Goal: Task Accomplishment & Management: Manage account settings

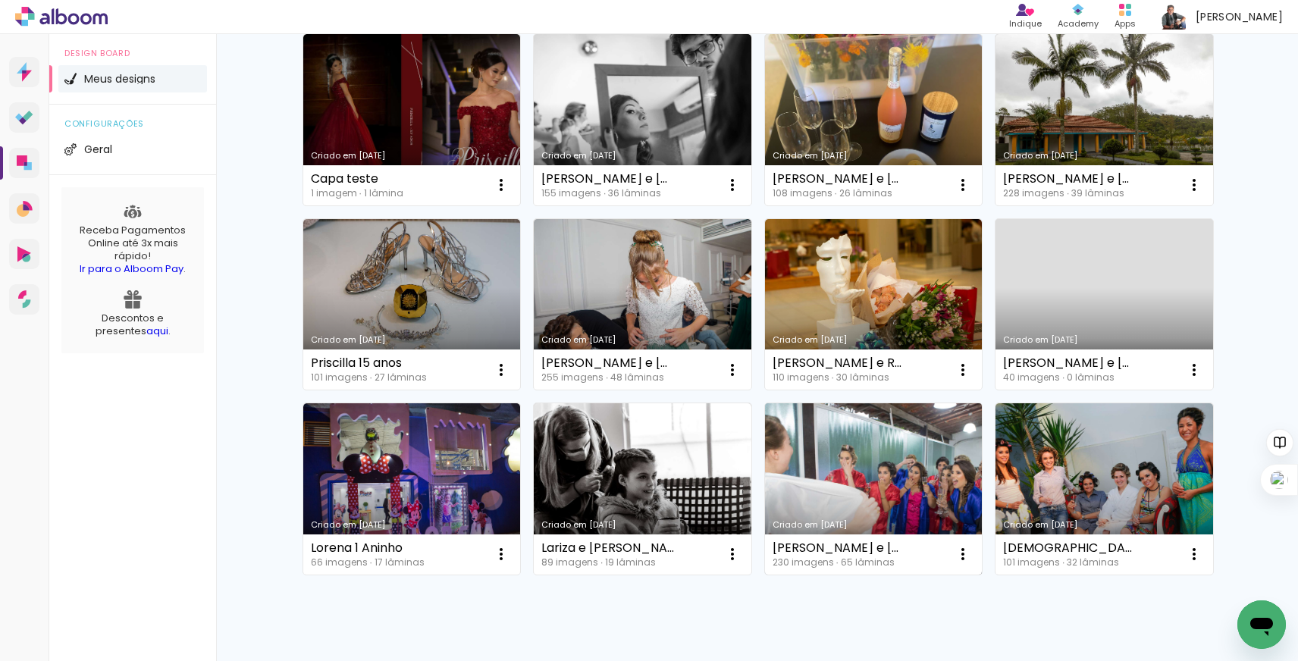
scroll to position [141, 0]
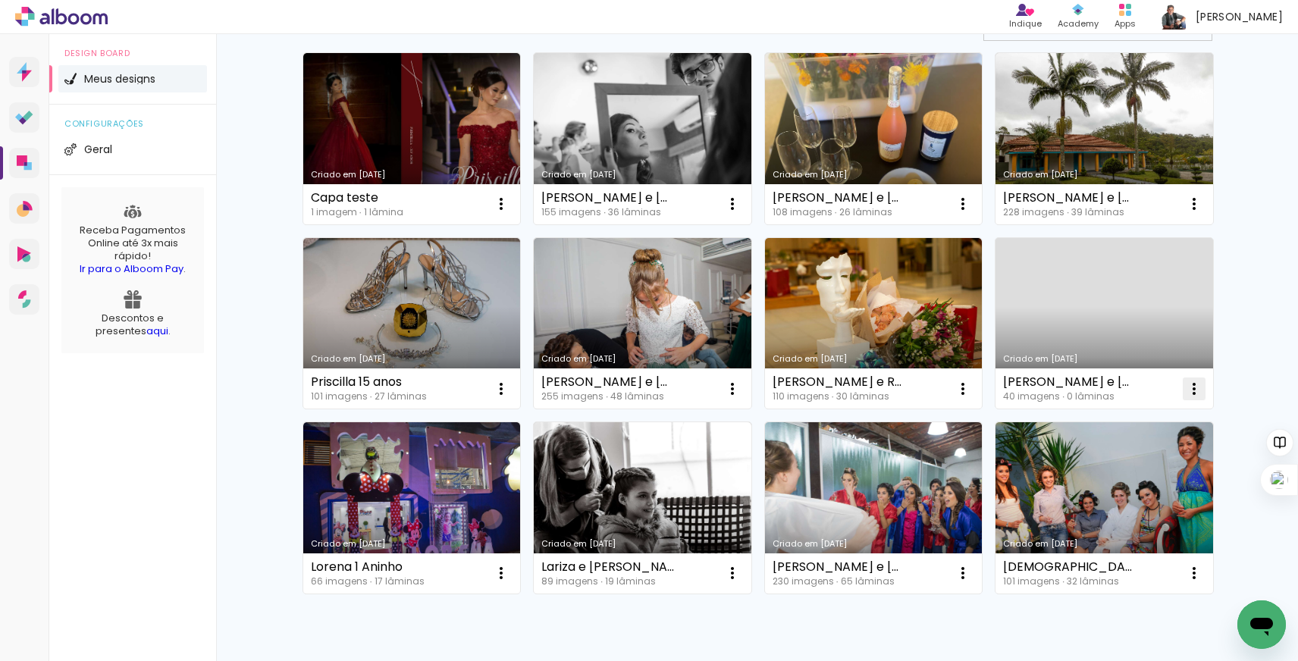
click at [1190, 383] on iron-icon at bounding box center [1194, 389] width 18 height 18
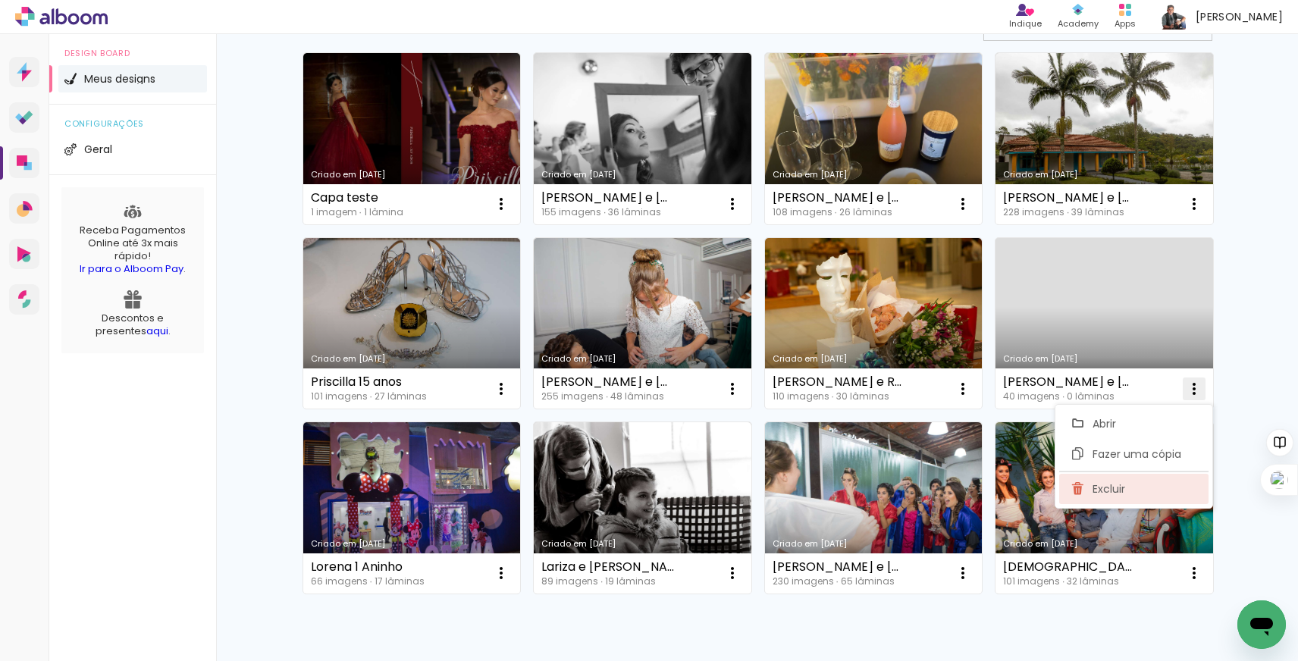
click at [1094, 487] on span "Excluir" at bounding box center [1109, 489] width 33 height 11
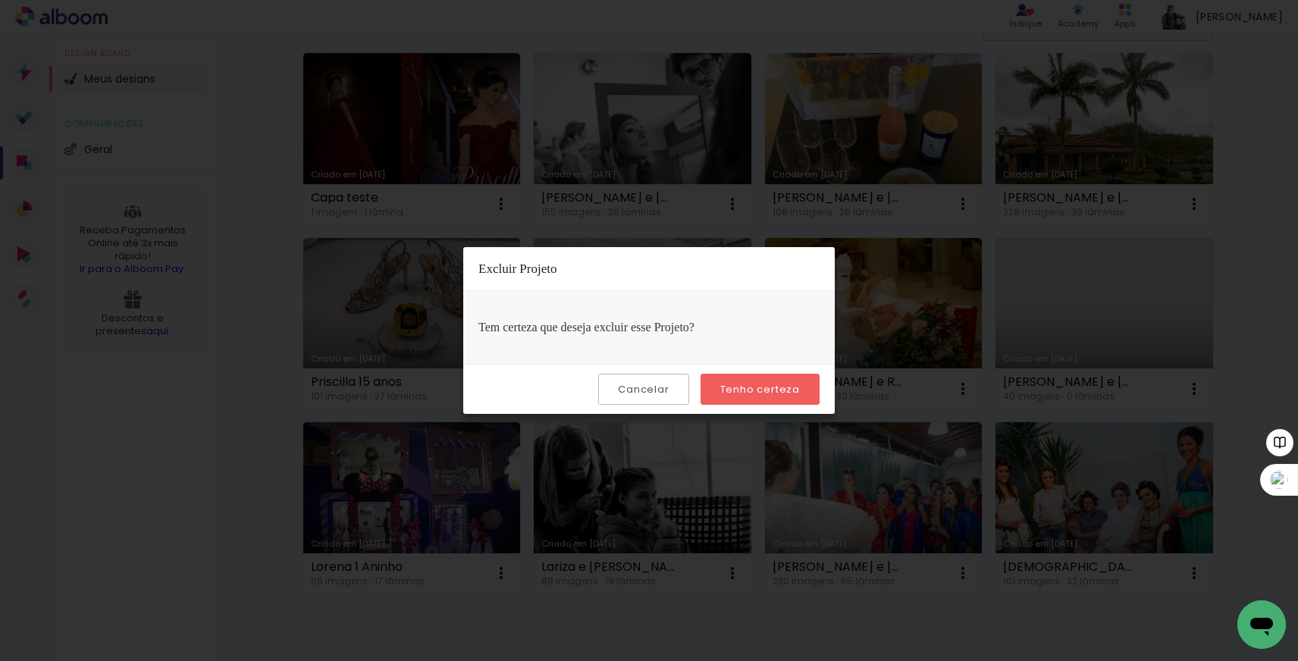
click at [0, 0] on slot "Tenho certeza" at bounding box center [0, 0] width 0 height 0
click at [0, 0] on slot "Cancelar" at bounding box center [0, 0] width 0 height 0
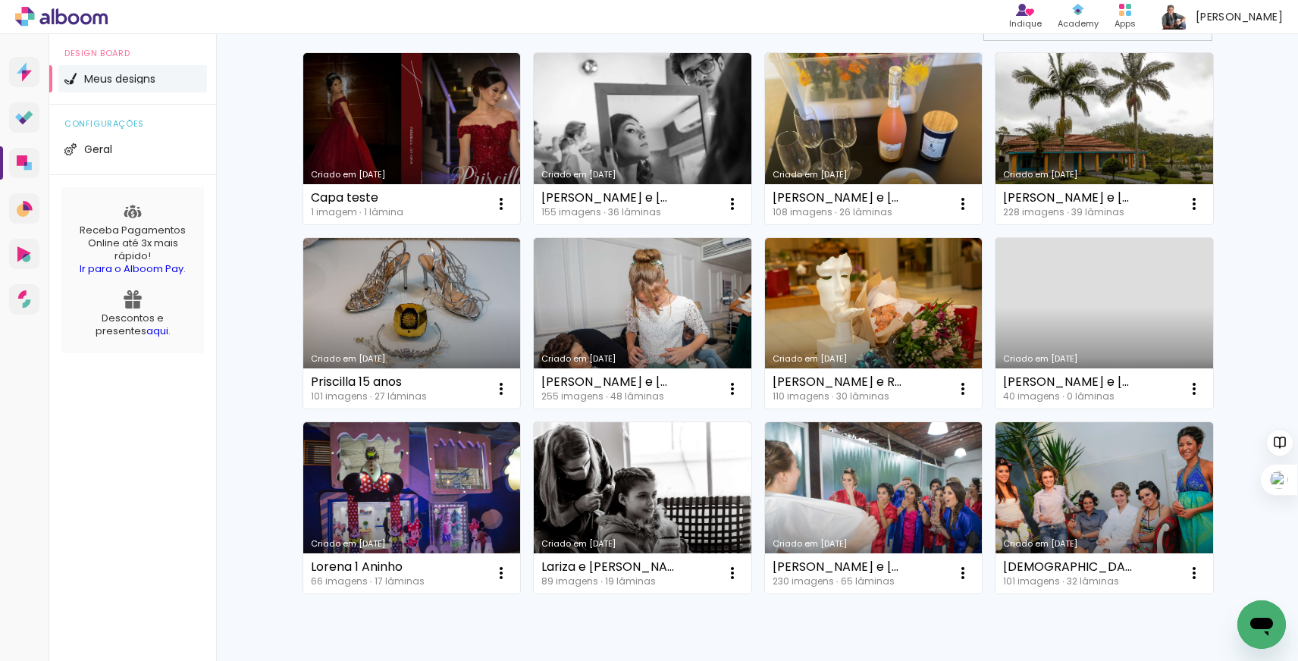
click at [1096, 269] on link "Criado em [DATE]" at bounding box center [1105, 323] width 218 height 171
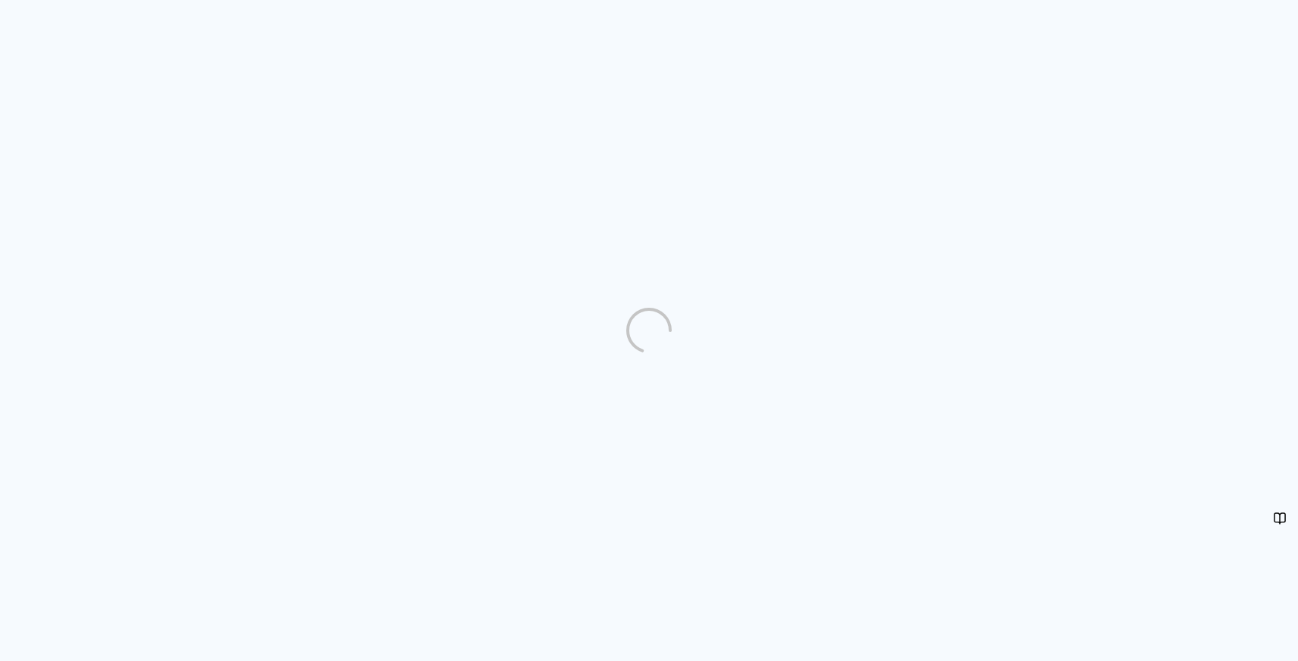
click at [494, 341] on quentale-directory at bounding box center [649, 330] width 1298 height 661
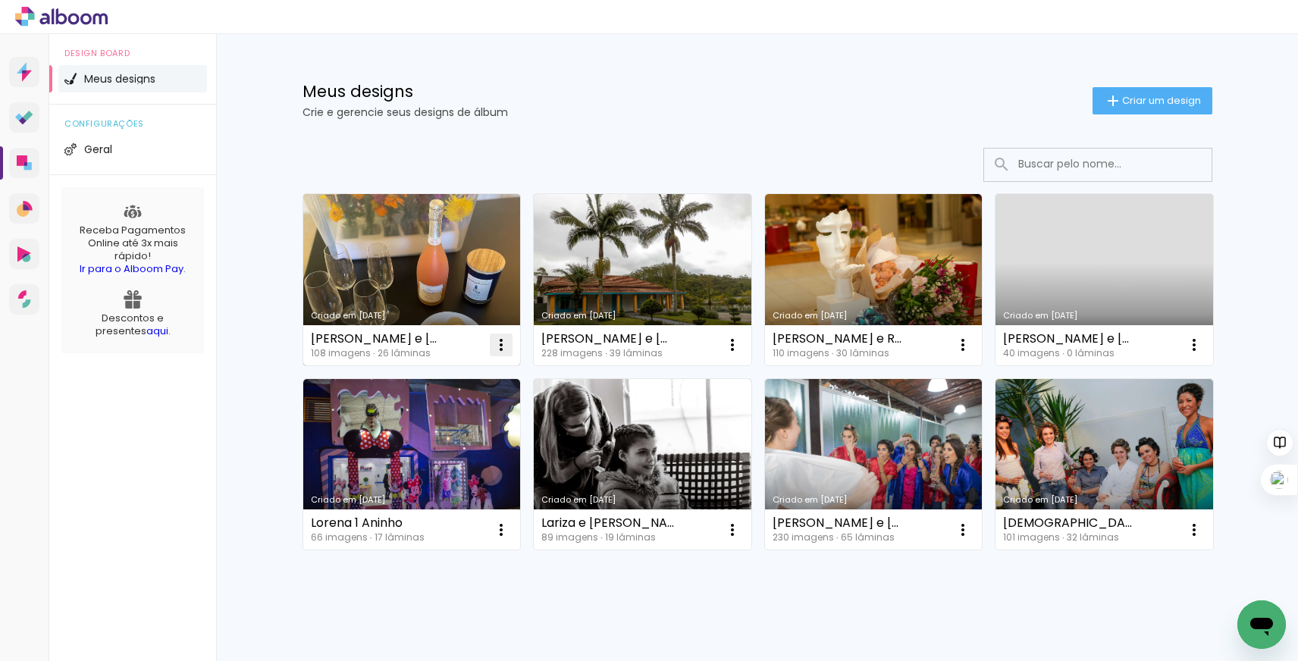
click at [501, 343] on iron-icon at bounding box center [501, 345] width 18 height 18
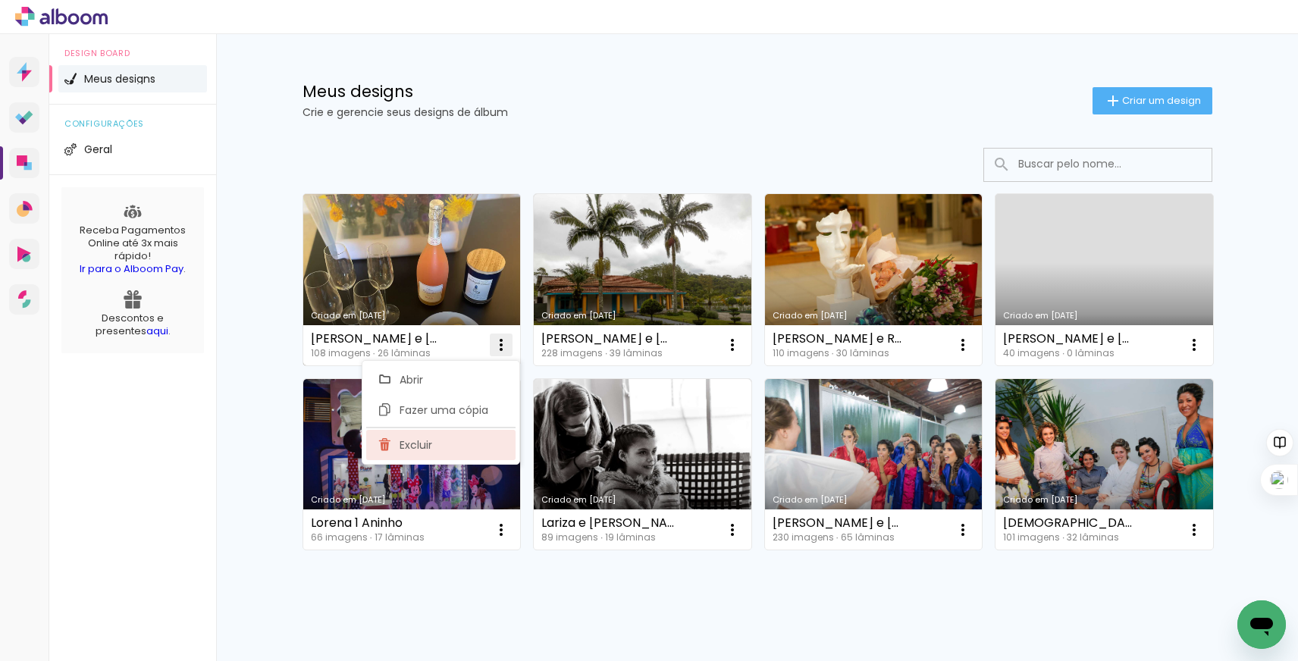
click at [468, 452] on paper-item "Excluir" at bounding box center [440, 445] width 149 height 30
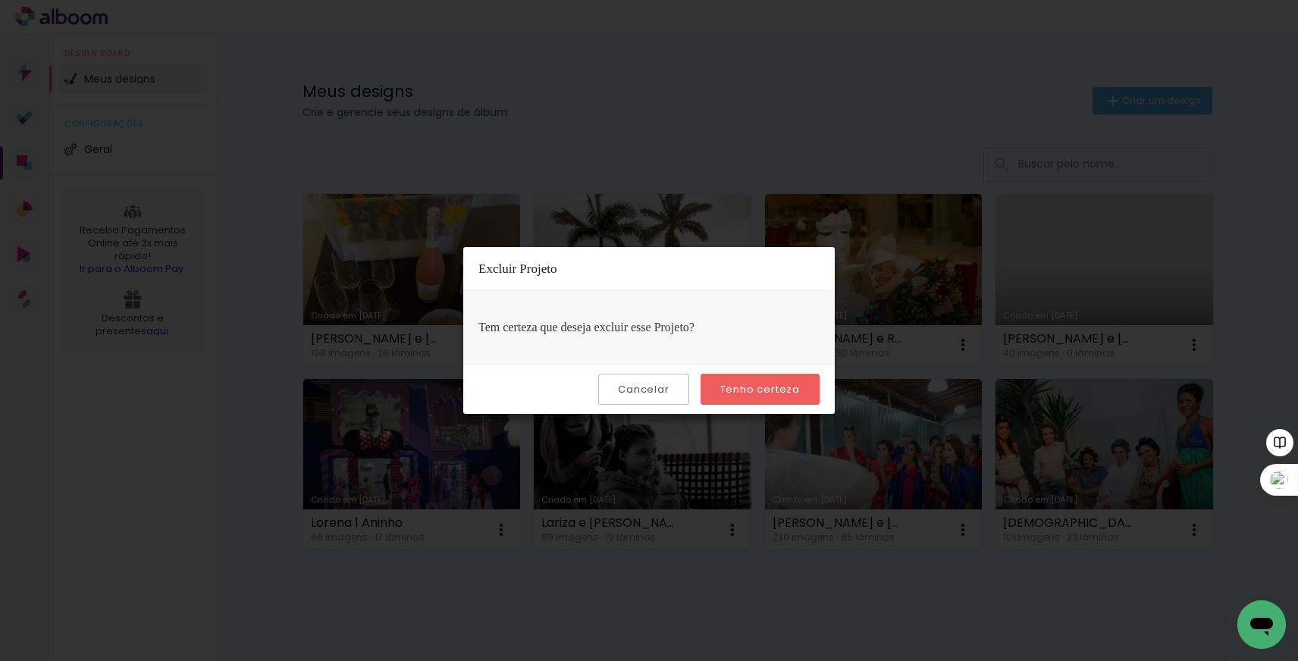
click at [0, 0] on slot "Tenho certeza" at bounding box center [0, 0] width 0 height 0
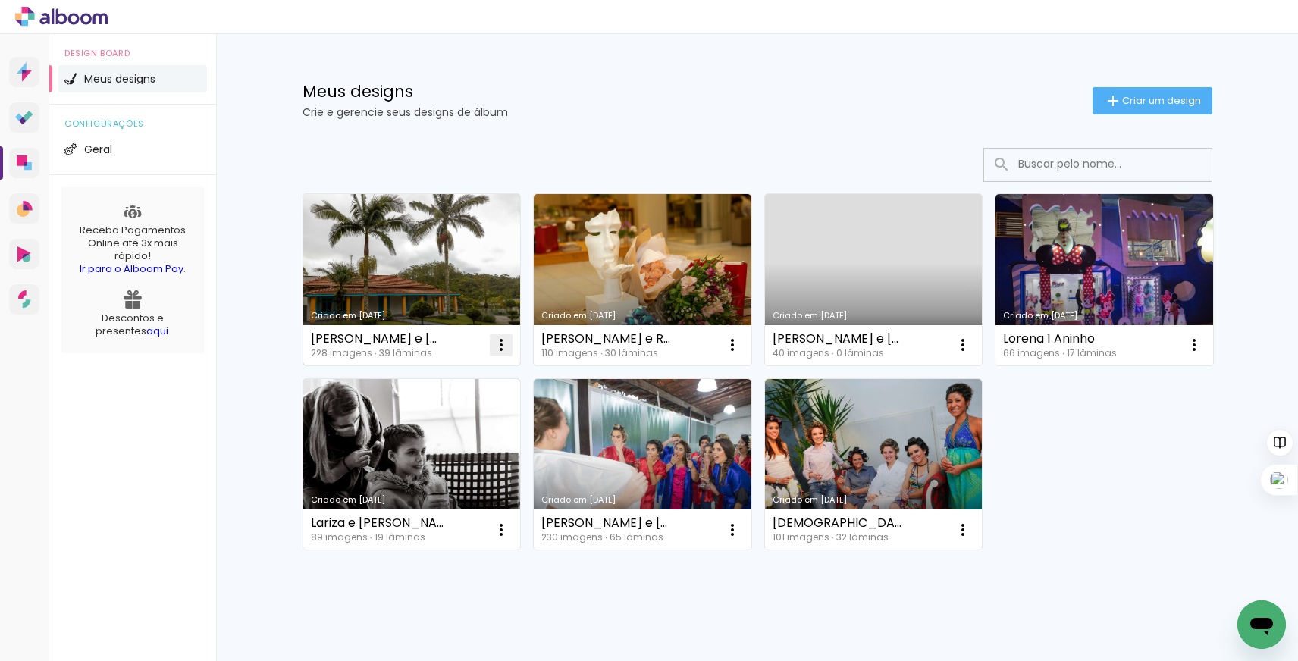
click at [503, 340] on iron-icon at bounding box center [501, 345] width 18 height 18
click at [431, 449] on span "Excluir" at bounding box center [416, 445] width 33 height 11
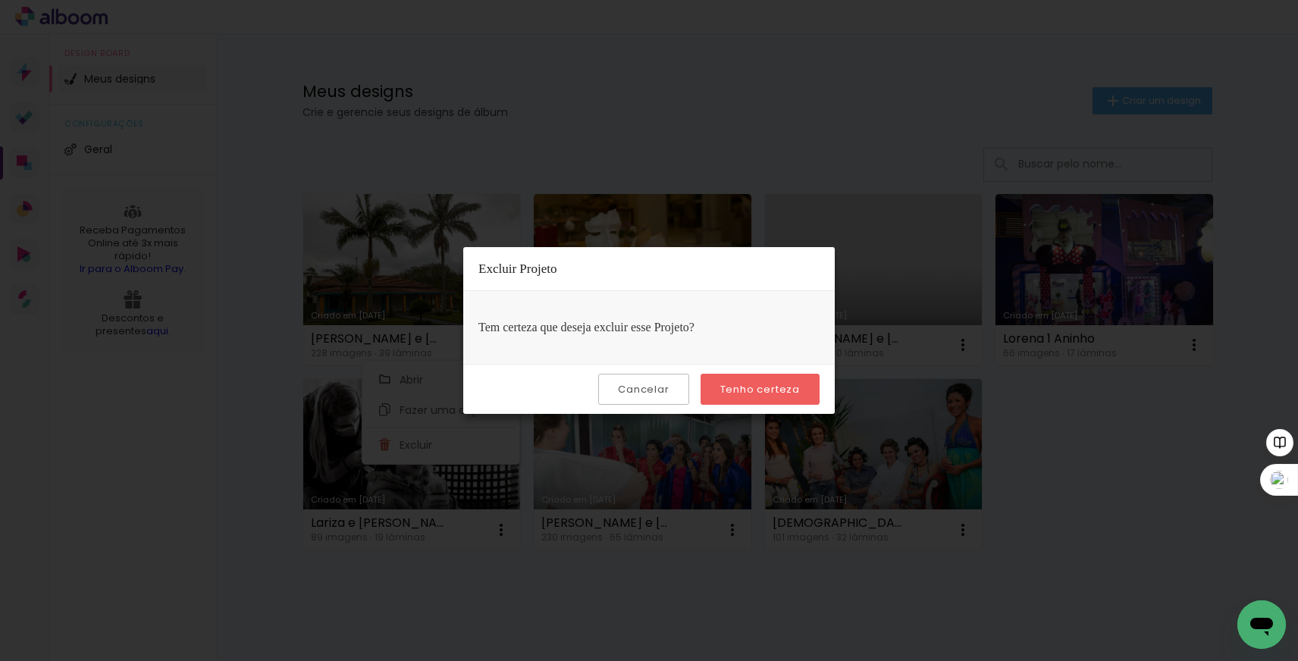
click at [0, 0] on slot "Tenho certeza" at bounding box center [0, 0] width 0 height 0
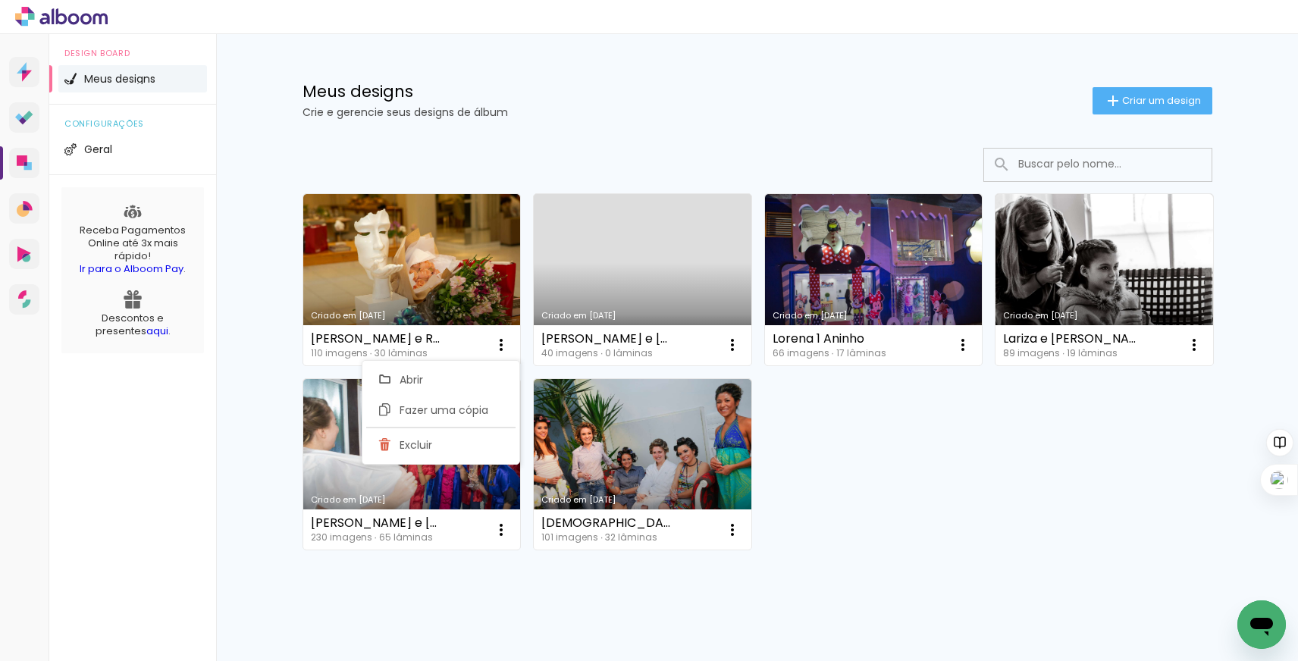
click at [839, 467] on div "Criado em 24/07/23 Zé Maria e Rosemeire 110 imagens ∙ 30 lâminas Abrir Fazer um…" at bounding box center [758, 371] width 924 height 369
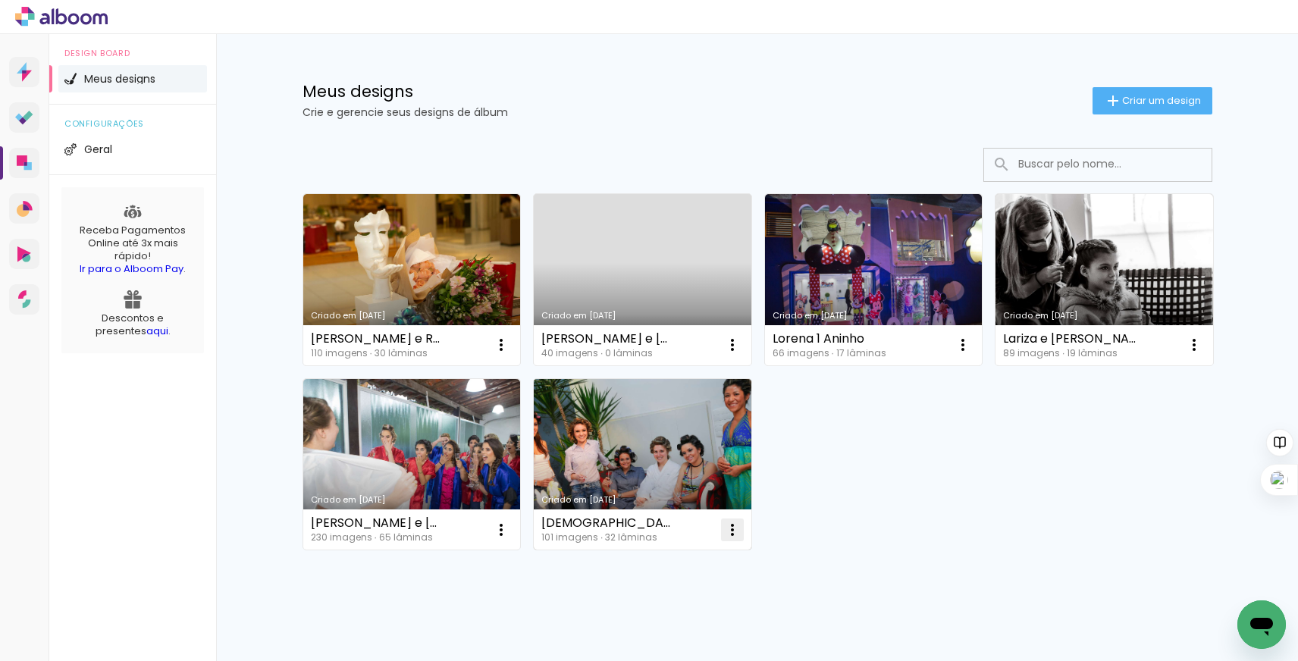
click at [732, 525] on iron-icon at bounding box center [732, 530] width 18 height 18
click at [649, 629] on span "Excluir" at bounding box center [647, 630] width 33 height 11
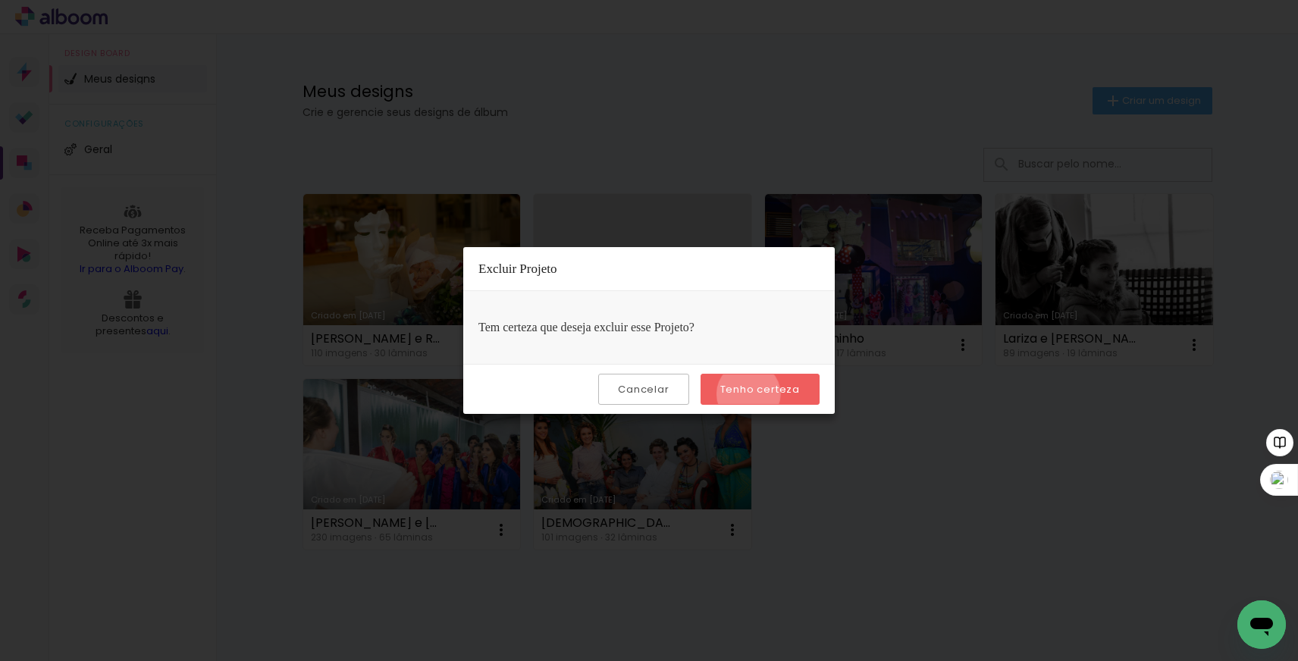
click at [0, 0] on slot "Tenho certeza" at bounding box center [0, 0] width 0 height 0
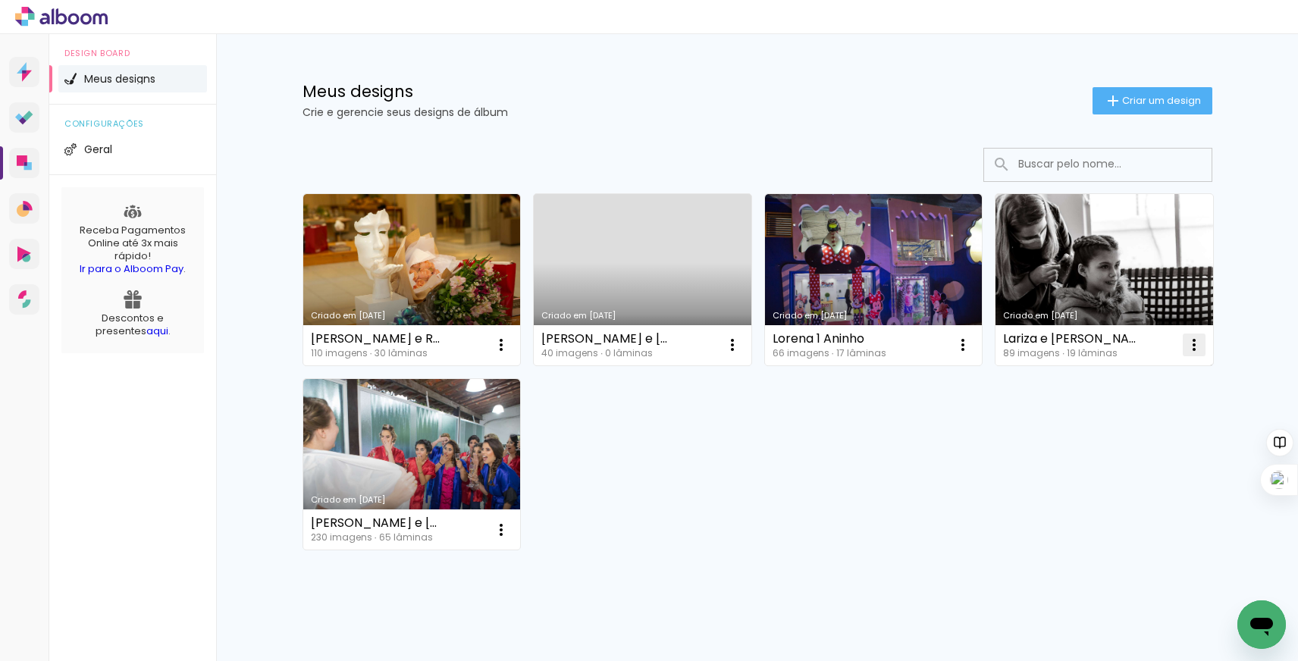
click at [1191, 340] on iron-icon at bounding box center [1194, 345] width 18 height 18
click at [1156, 452] on paper-item "Excluir" at bounding box center [1133, 445] width 149 height 30
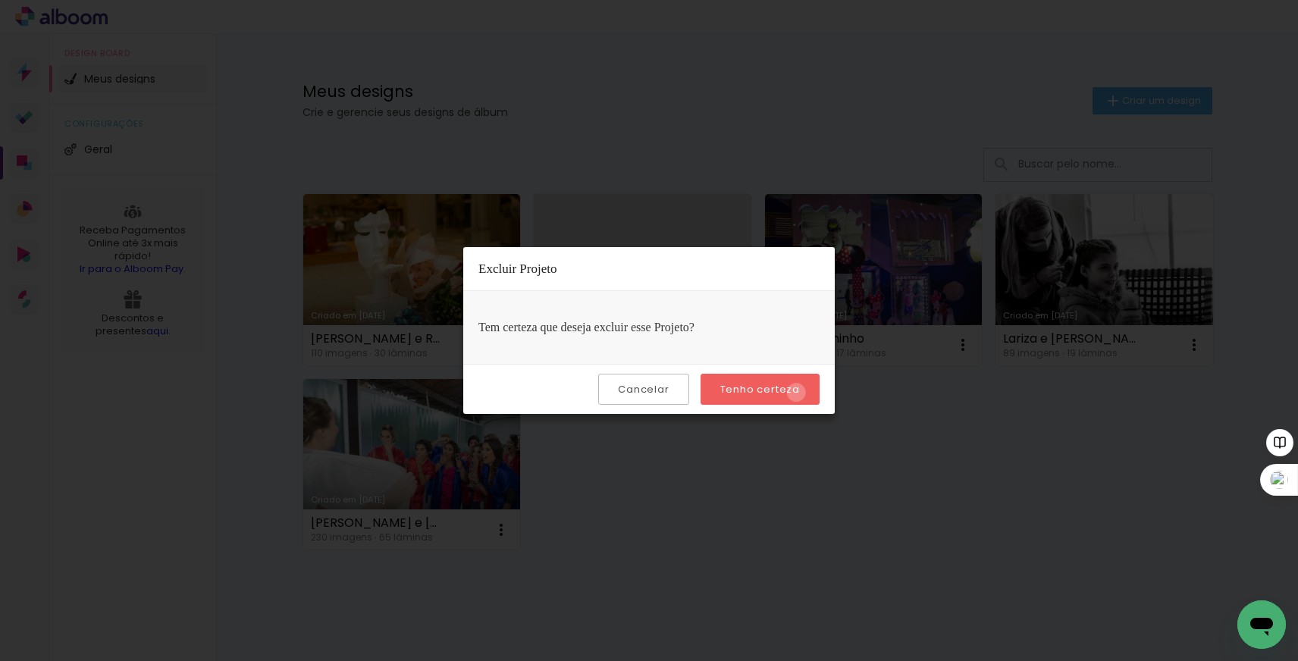
click at [0, 0] on slot "Tenho certeza" at bounding box center [0, 0] width 0 height 0
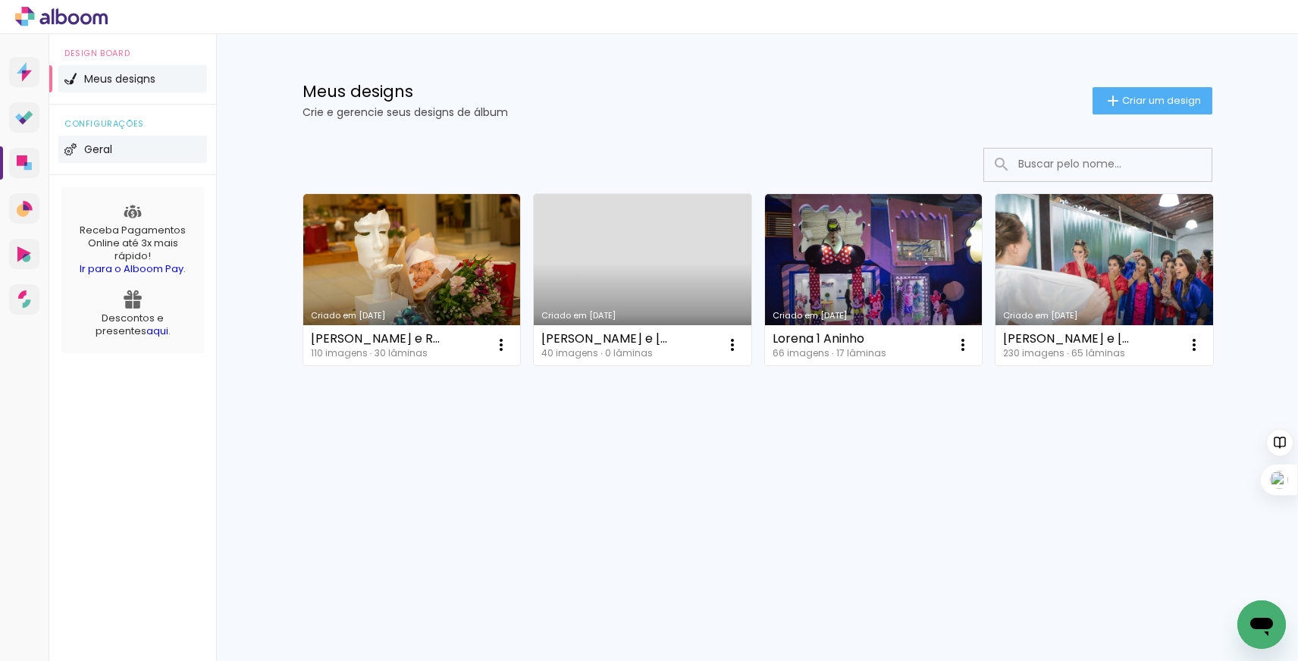
click at [105, 152] on span "Geral" at bounding box center [98, 149] width 28 height 11
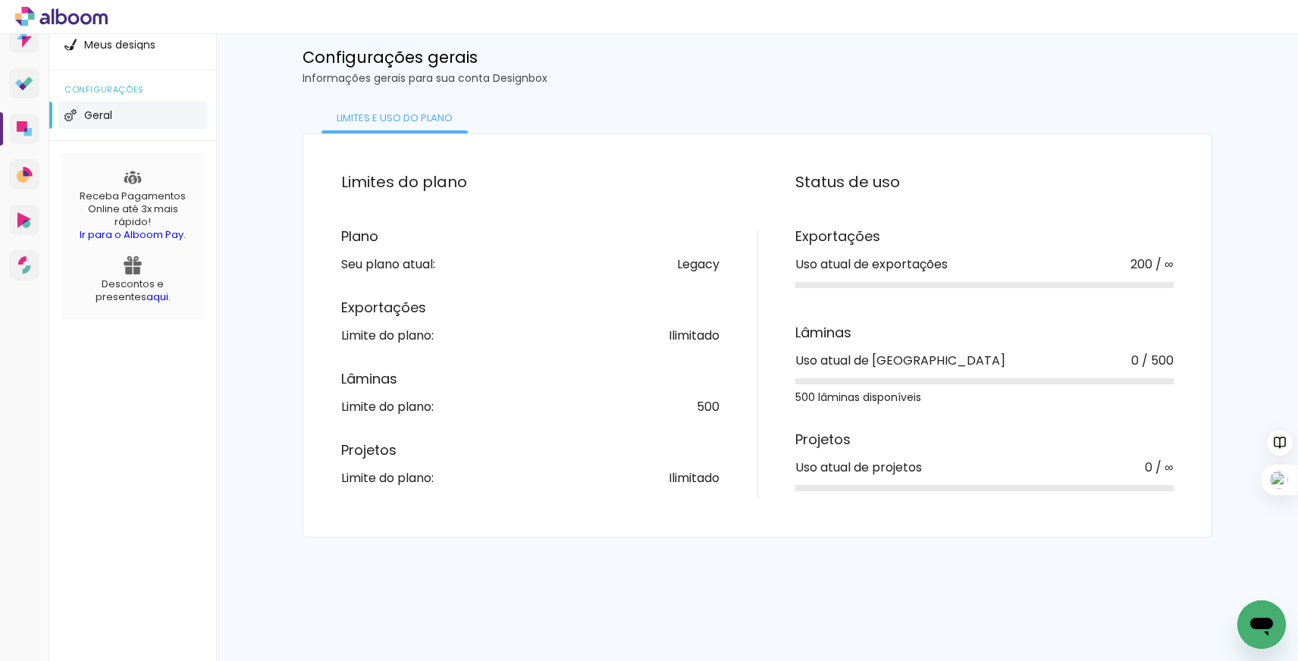
click at [97, 118] on span "Geral" at bounding box center [98, 115] width 28 height 11
click at [146, 300] on link "aqui" at bounding box center [157, 297] width 22 height 14
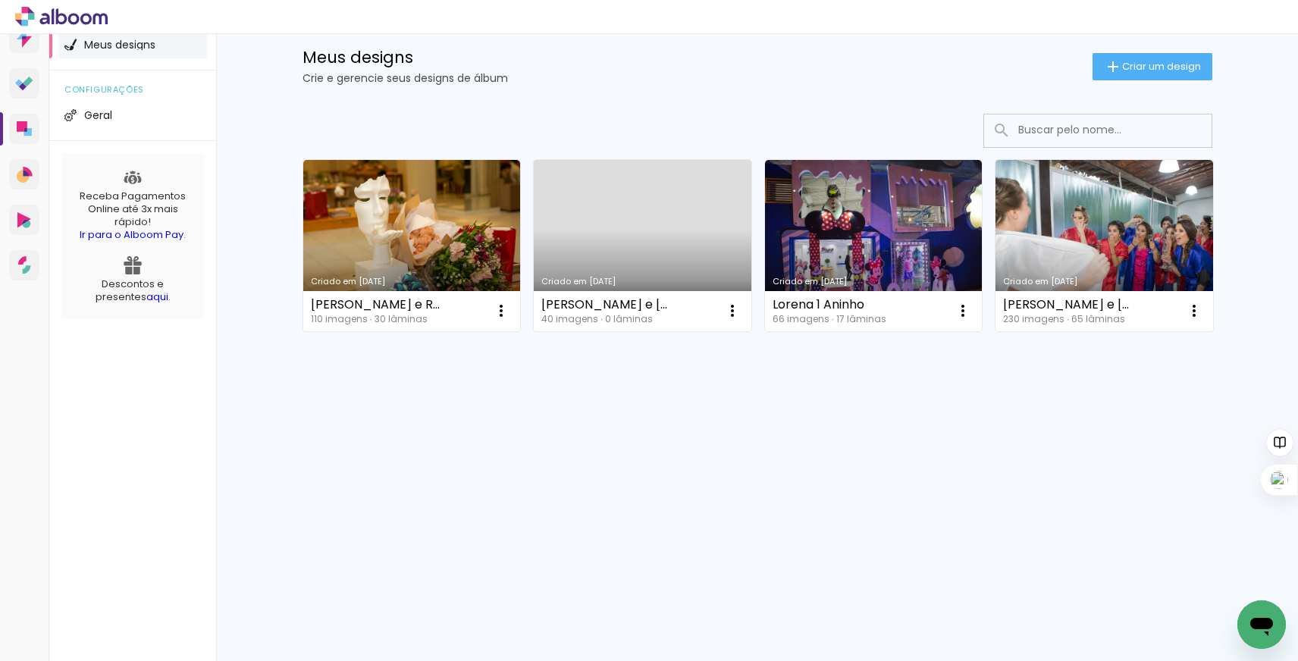
click at [121, 44] on span "Meus designs" at bounding box center [119, 44] width 71 height 11
click at [72, 48] on img at bounding box center [70, 45] width 12 height 12
click at [23, 90] on link "Proof Sistema de seleção e venda de fotos" at bounding box center [24, 83] width 30 height 30
